Goal: Book appointment/travel/reservation

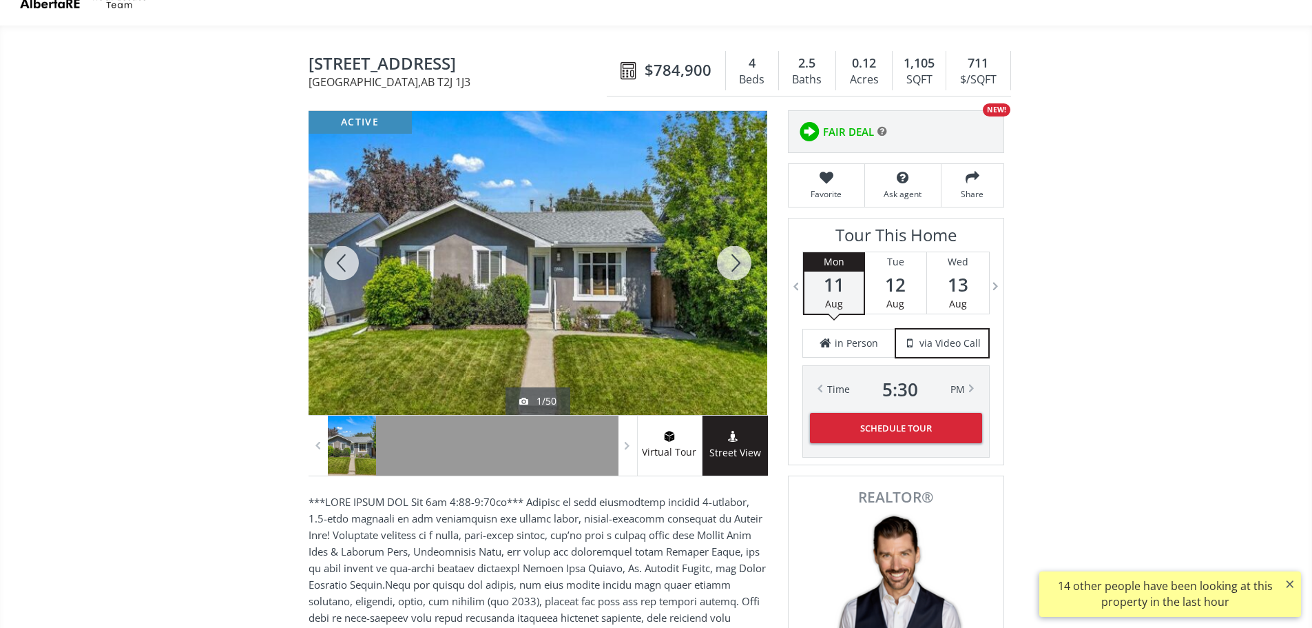
scroll to position [69, 0]
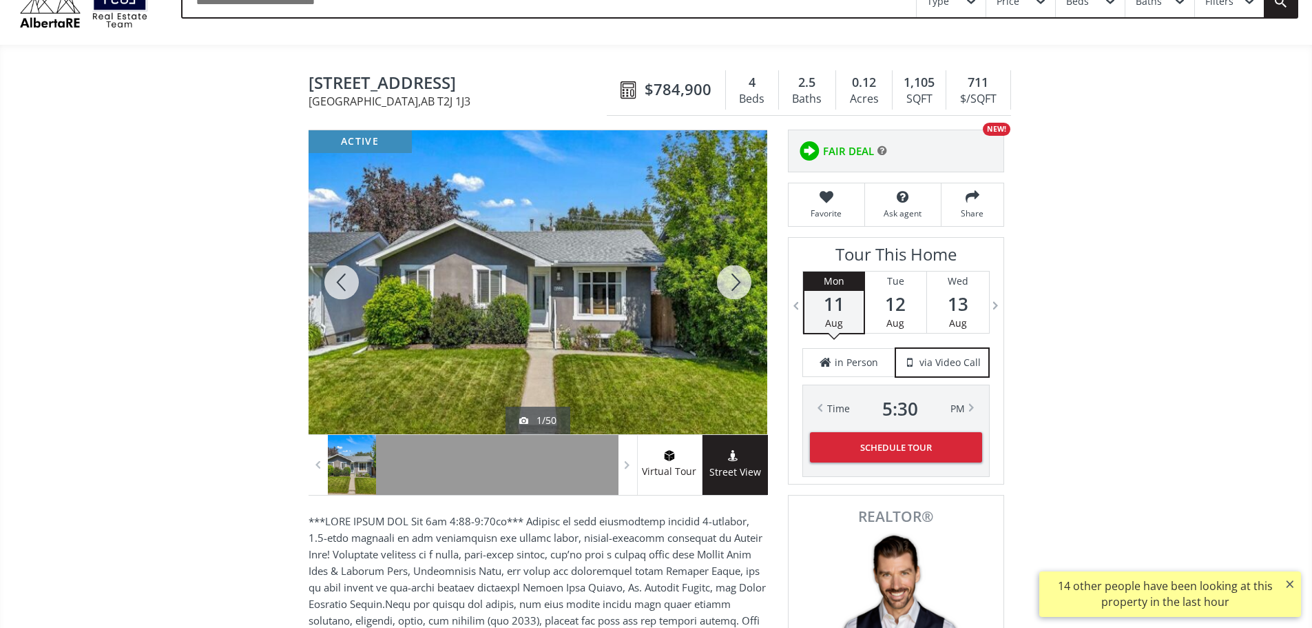
click at [916, 313] on span "12" at bounding box center [895, 303] width 61 height 19
click at [952, 313] on span "13" at bounding box center [958, 303] width 62 height 19
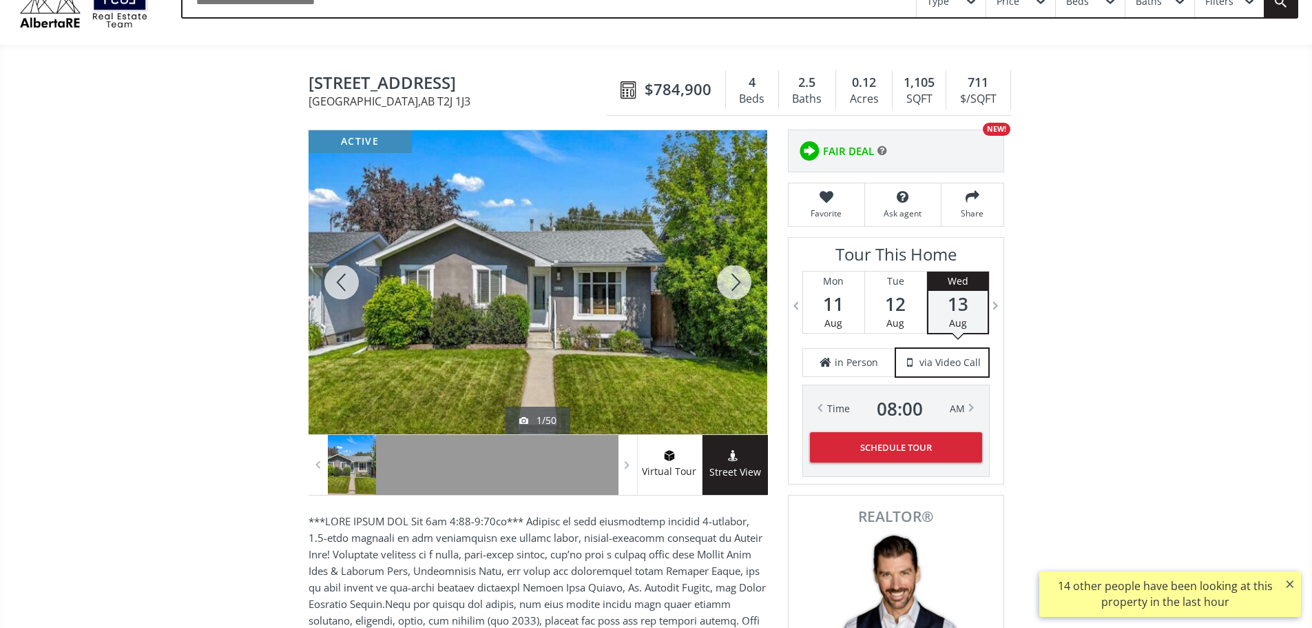
click at [850, 313] on span "11" at bounding box center [833, 303] width 61 height 19
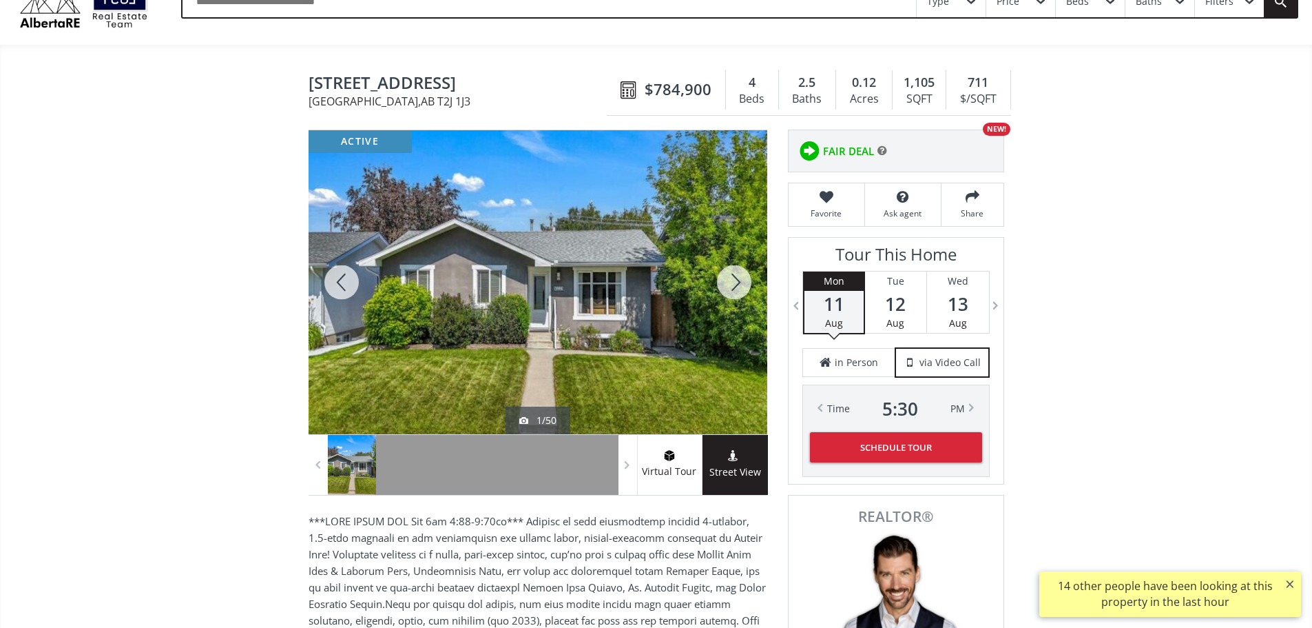
click at [851, 389] on div "Tour This Home [DATE] [DATE] [DATE] [DATE] [DATE] [DATE] [DATE] [DATE] [DATE] […" at bounding box center [896, 361] width 187 height 232
click at [843, 377] on div "in Person" at bounding box center [849, 362] width 93 height 29
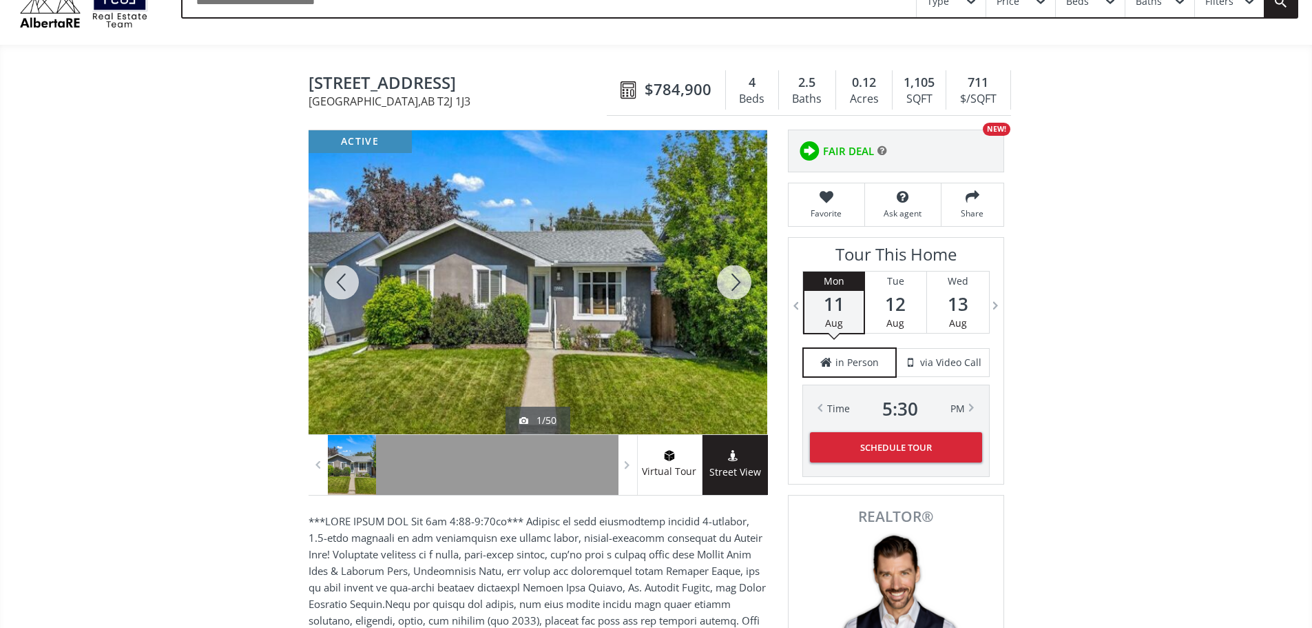
click at [912, 313] on span "12" at bounding box center [895, 303] width 61 height 19
click at [976, 313] on span "13" at bounding box center [958, 303] width 62 height 19
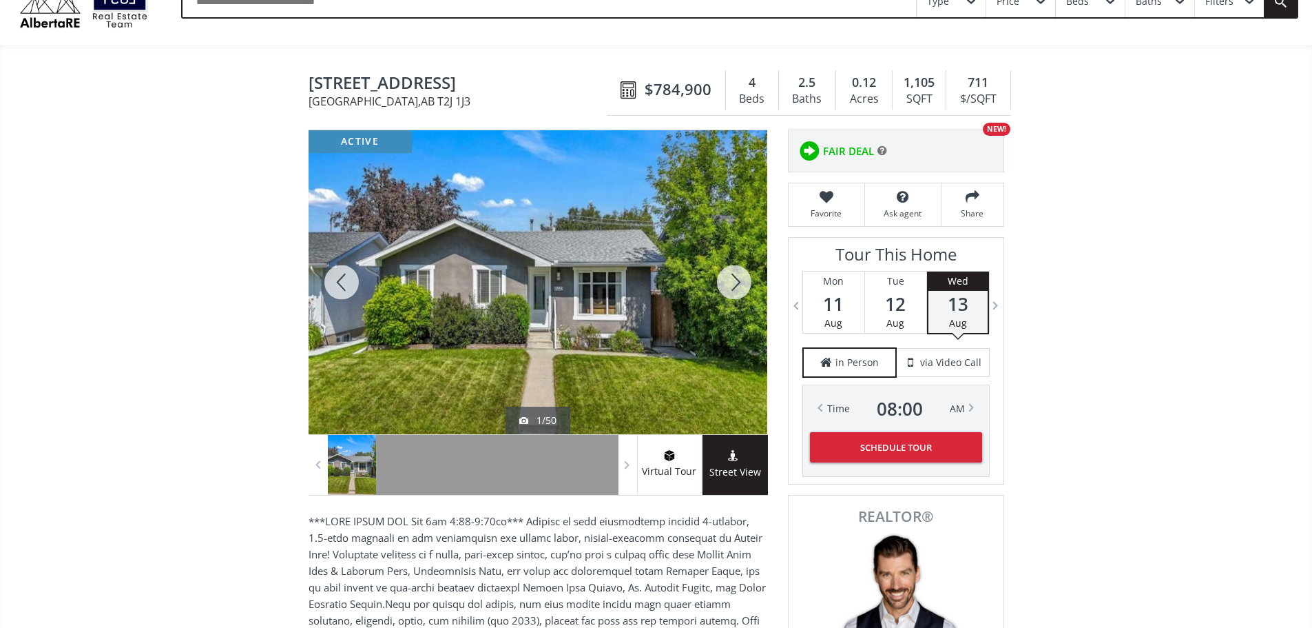
click at [967, 414] on div at bounding box center [972, 407] width 14 height 14
click at [963, 417] on div "Time 08 : 30 AM" at bounding box center [896, 408] width 138 height 19
drag, startPoint x: 826, startPoint y: 420, endPoint x: 845, endPoint y: 408, distance: 22.6
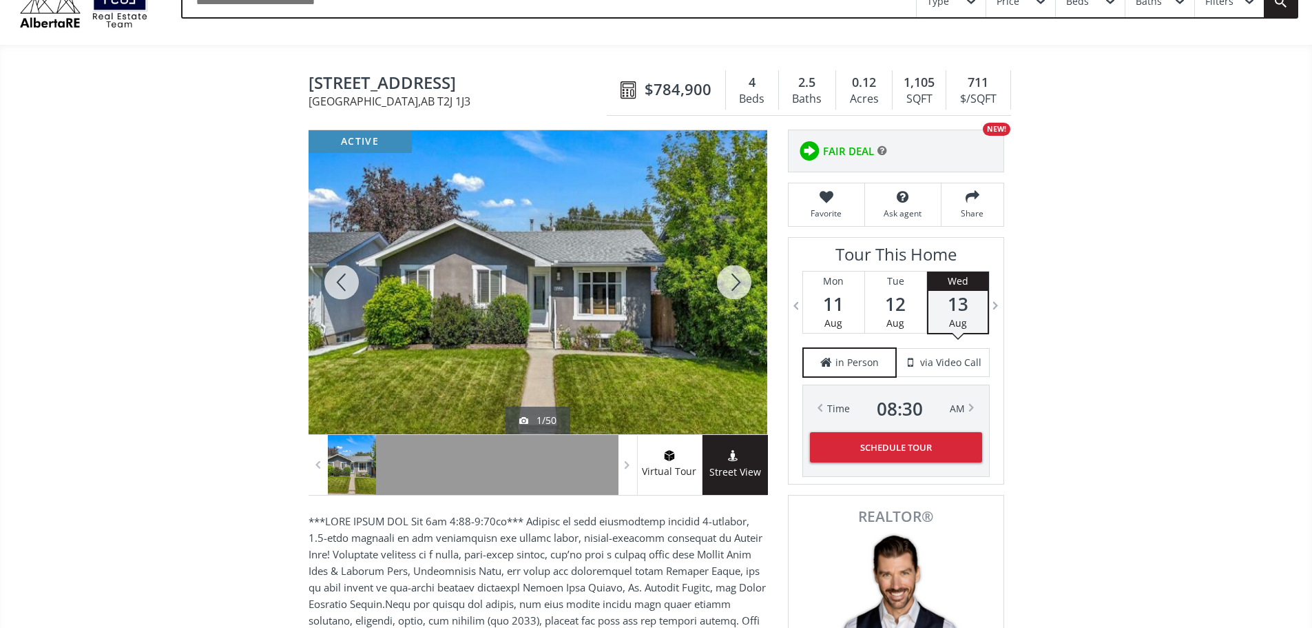
click at [827, 418] on div "Time 7 : 30 PM Time 08 : 00 AM Time 08 : 30 AM Time 09 : 00 AM Time 09 : 30 AM …" at bounding box center [896, 408] width 138 height 19
click at [896, 313] on span "12" at bounding box center [895, 303] width 61 height 19
click at [955, 418] on div "Time 08 : 00 AM" at bounding box center [896, 408] width 138 height 19
click at [957, 418] on div "Time 08 : 00 AM" at bounding box center [897, 408] width 138 height 19
click at [962, 418] on div "Time 08 : 00 AM" at bounding box center [897, 408] width 138 height 19
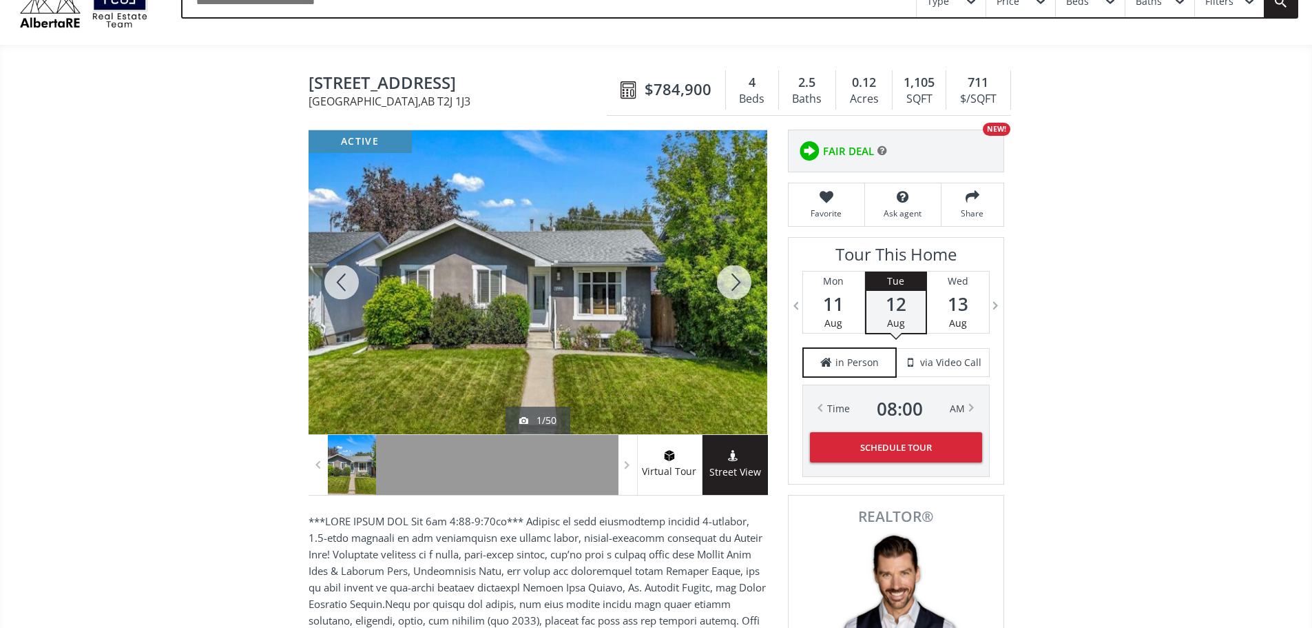
click at [814, 415] on div at bounding box center [821, 408] width 14 height 14
click at [830, 418] on div "Time 7 : 30 PM" at bounding box center [896, 408] width 138 height 19
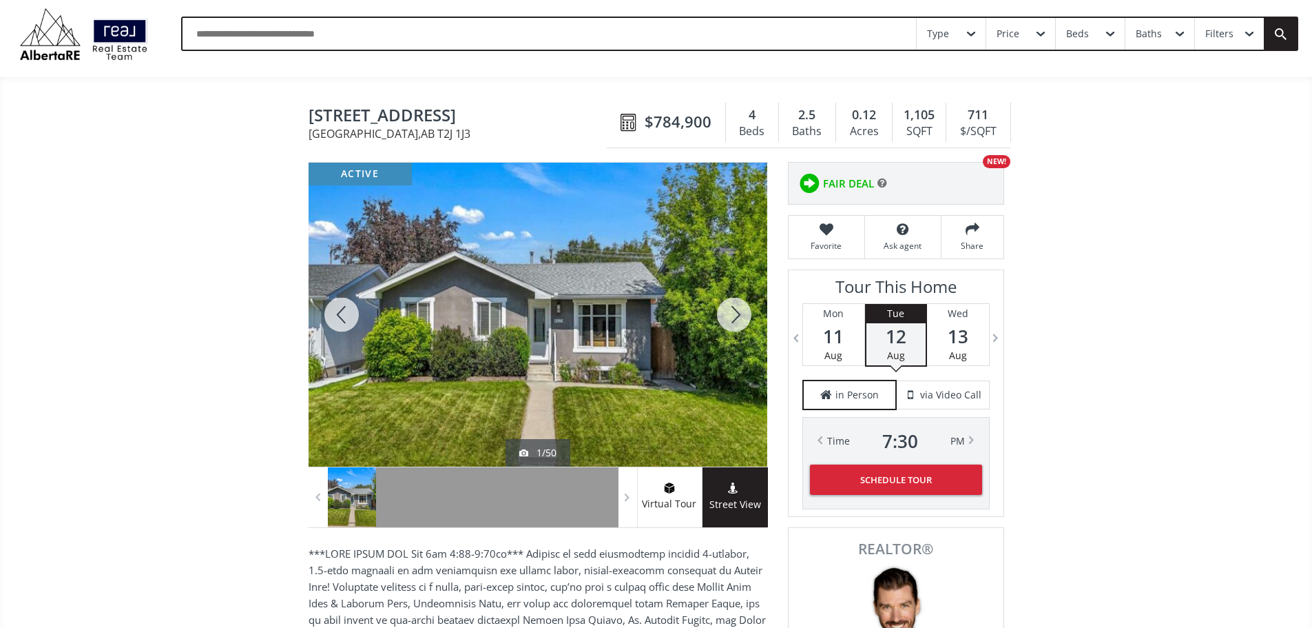
scroll to position [0, 0]
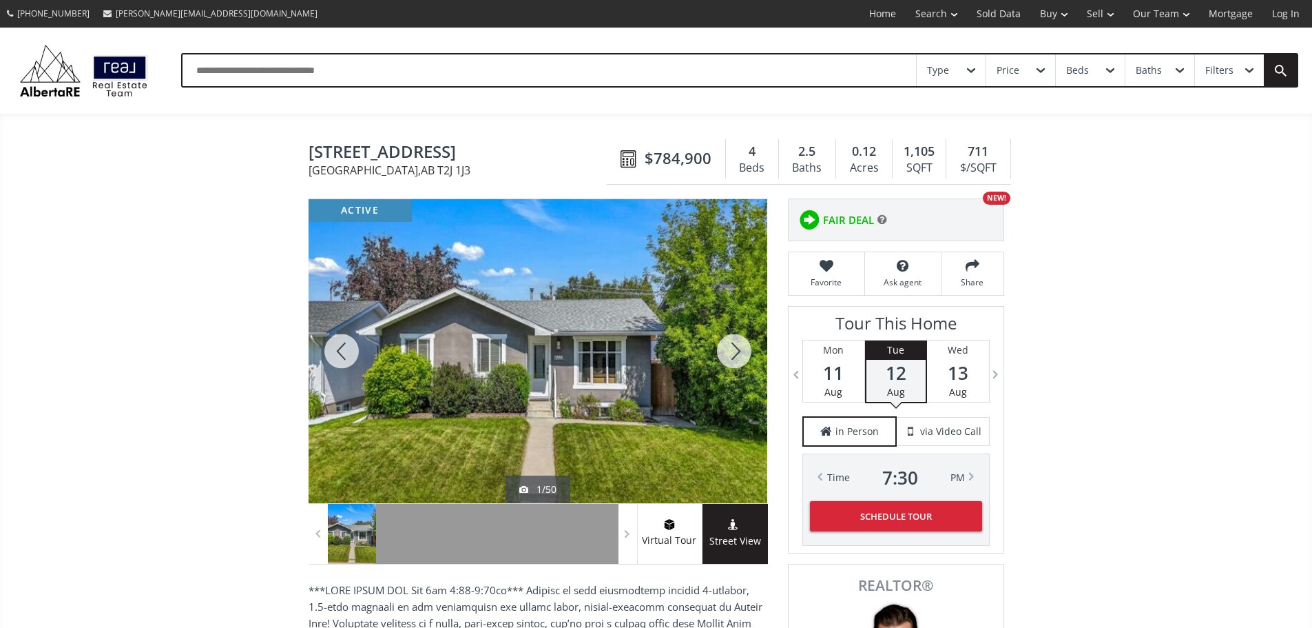
click at [732, 364] on div at bounding box center [734, 351] width 66 height 304
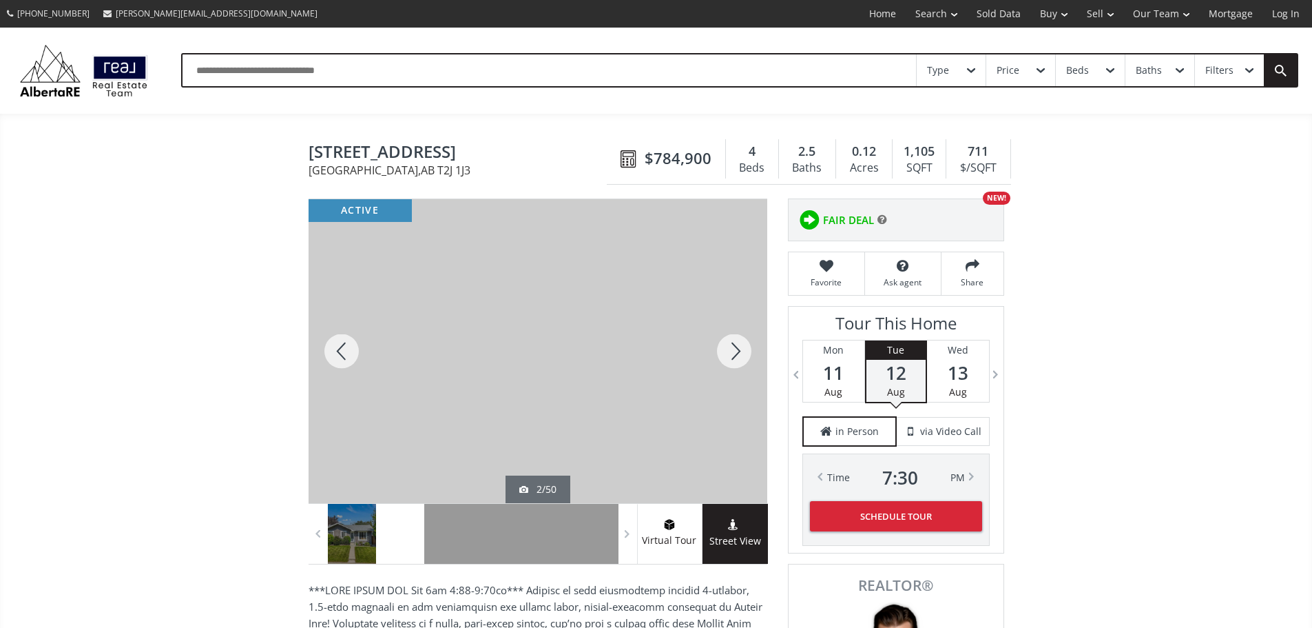
click at [732, 364] on div at bounding box center [734, 351] width 66 height 304
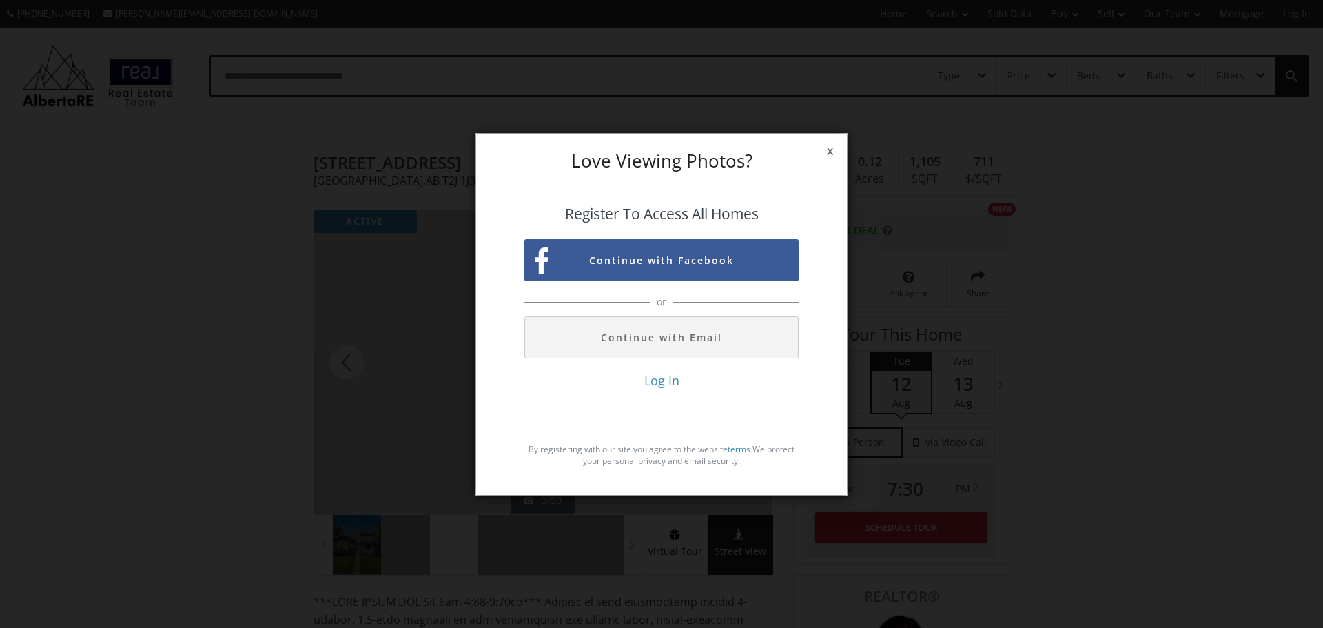
click at [835, 151] on span "x" at bounding box center [830, 151] width 34 height 39
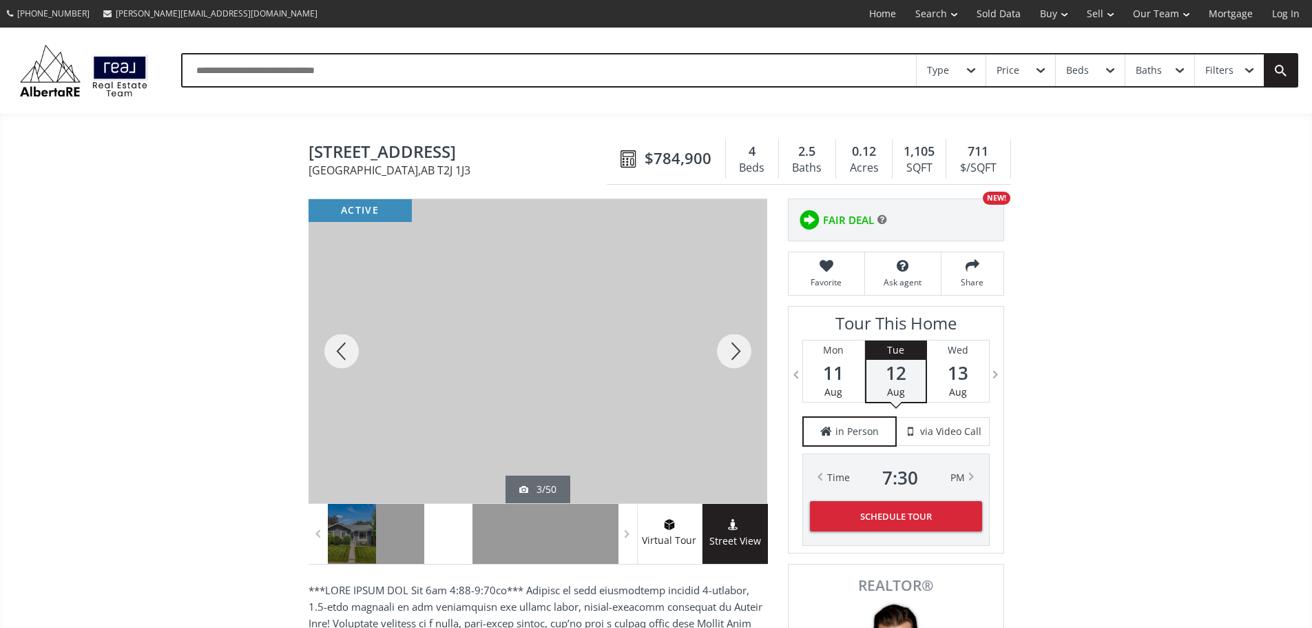
click at [735, 358] on div at bounding box center [734, 351] width 66 height 304
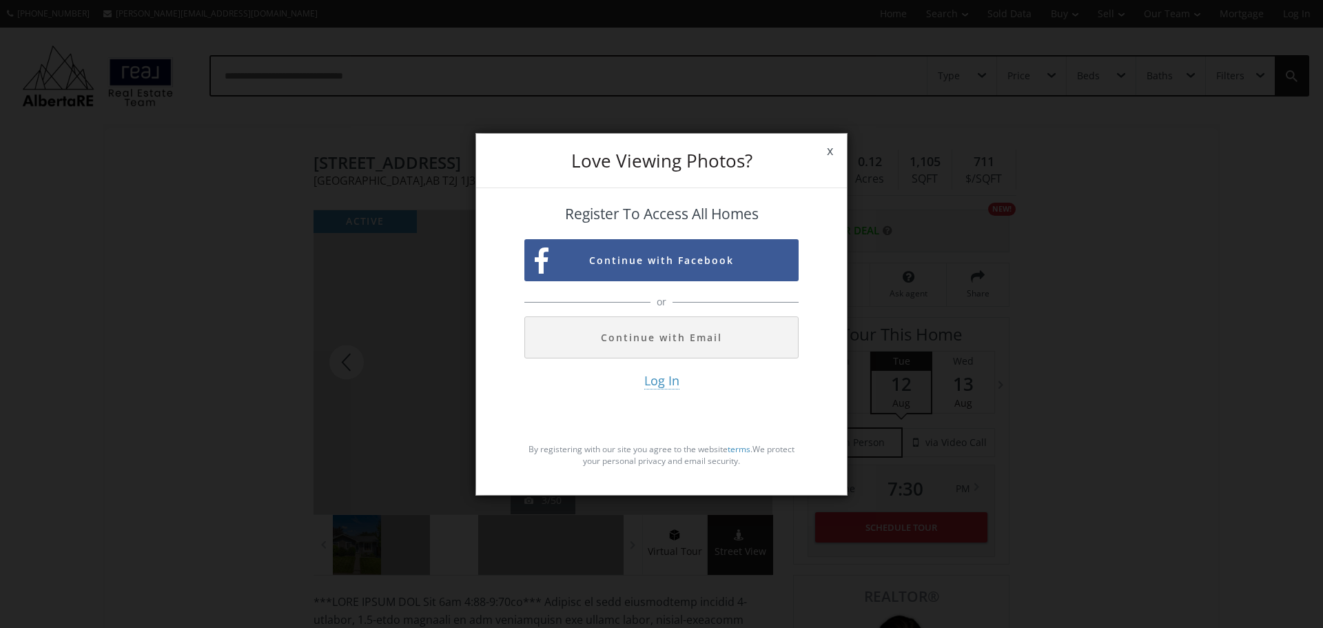
click at [831, 142] on span "x" at bounding box center [830, 151] width 34 height 39
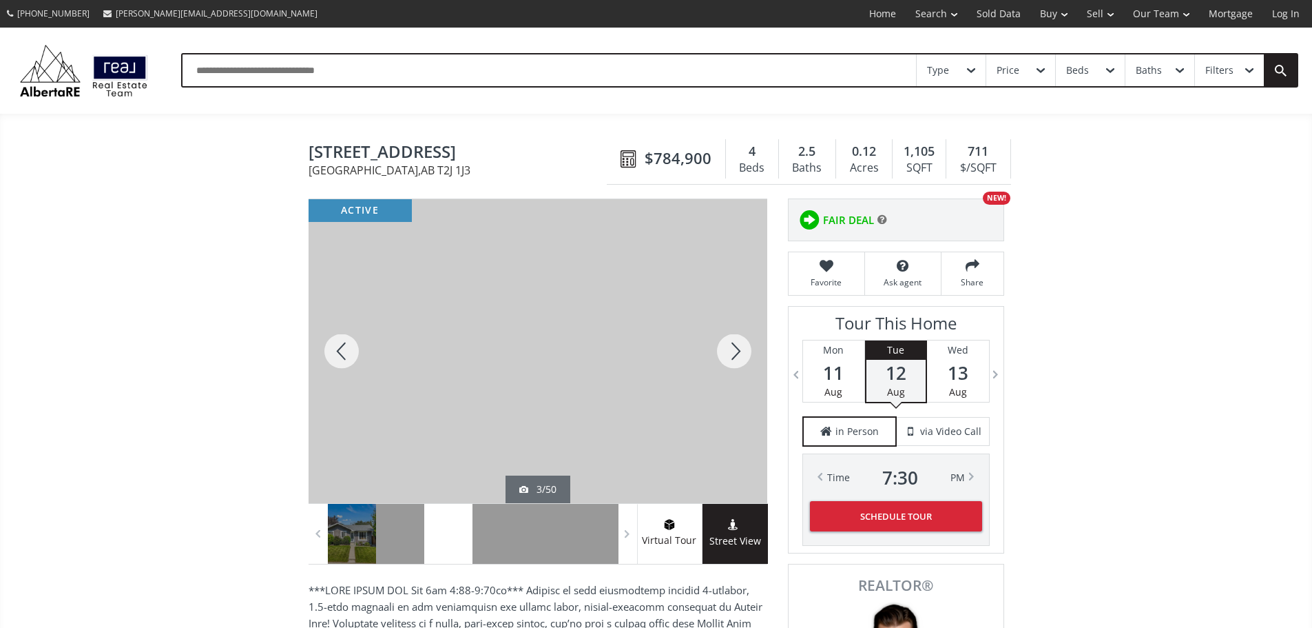
click at [733, 533] on span at bounding box center [735, 526] width 65 height 14
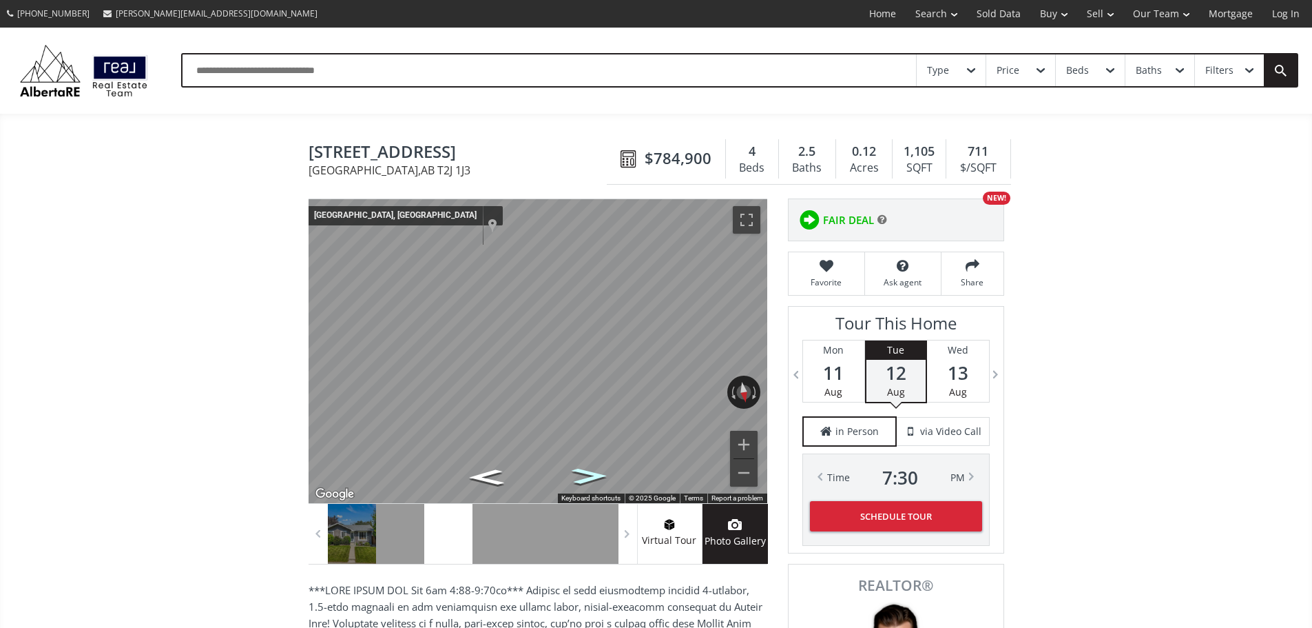
click at [595, 488] on icon "Go West" at bounding box center [589, 475] width 65 height 23
click at [576, 484] on icon "Go West" at bounding box center [589, 475] width 65 height 23
click at [576, 482] on icon "Go West" at bounding box center [589, 475] width 65 height 23
click at [577, 482] on icon "Go West" at bounding box center [589, 475] width 65 height 23
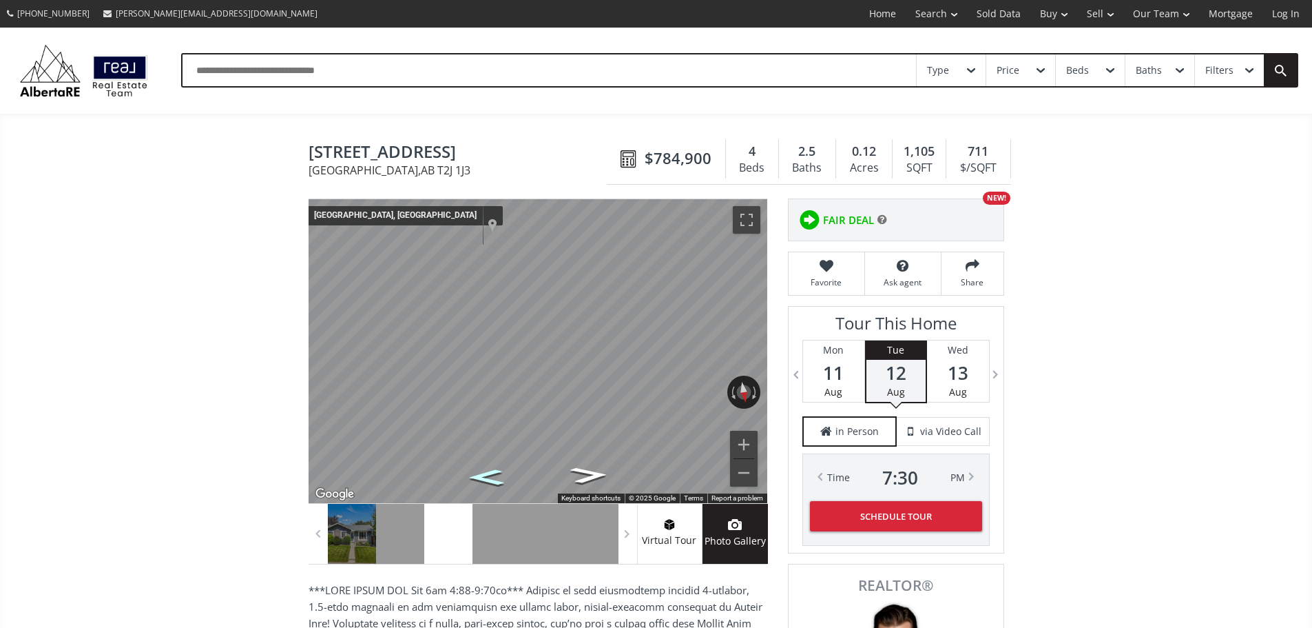
click at [502, 480] on icon "Go East" at bounding box center [485, 477] width 65 height 23
